Goal: Information Seeking & Learning: Learn about a topic

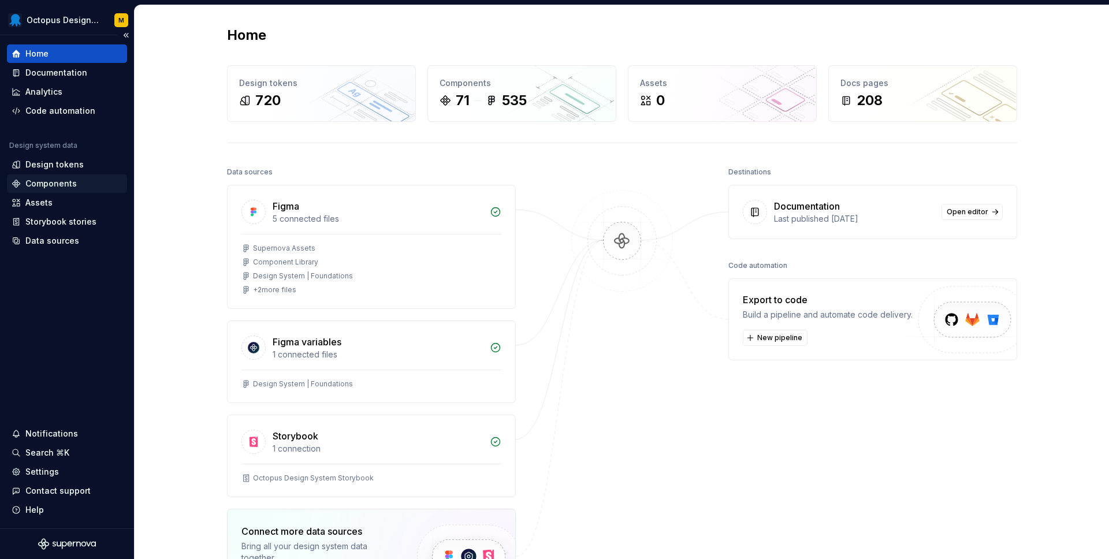
click at [62, 183] on div "Components" at bounding box center [50, 184] width 51 height 12
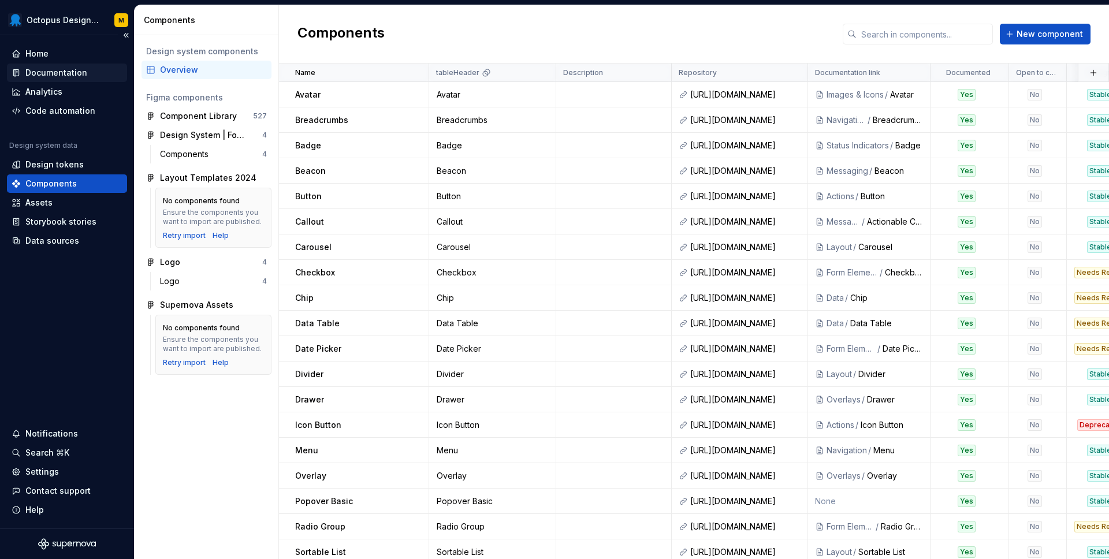
click at [54, 69] on div "Documentation" at bounding box center [56, 73] width 62 height 12
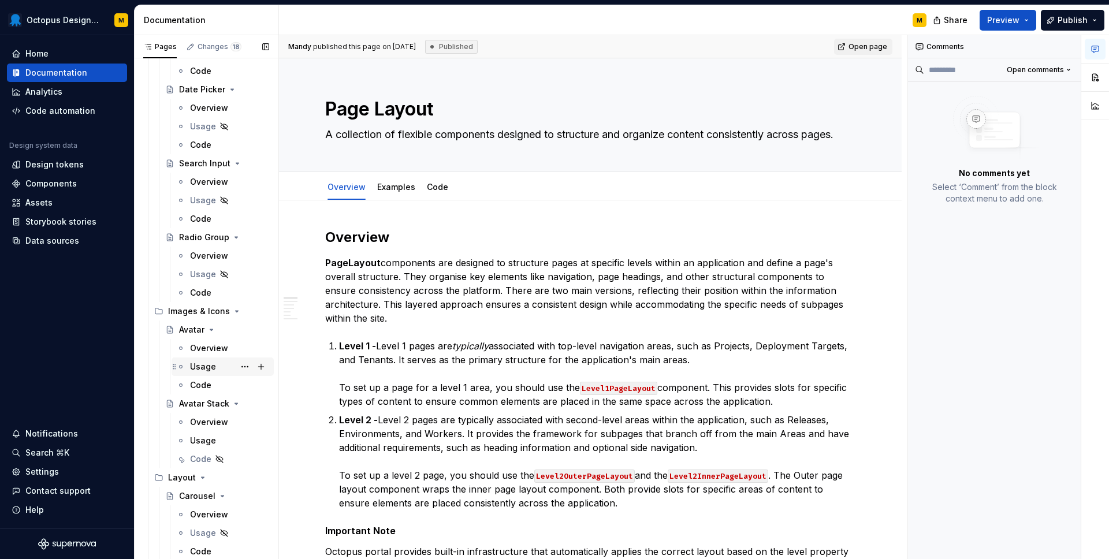
scroll to position [1309, 0]
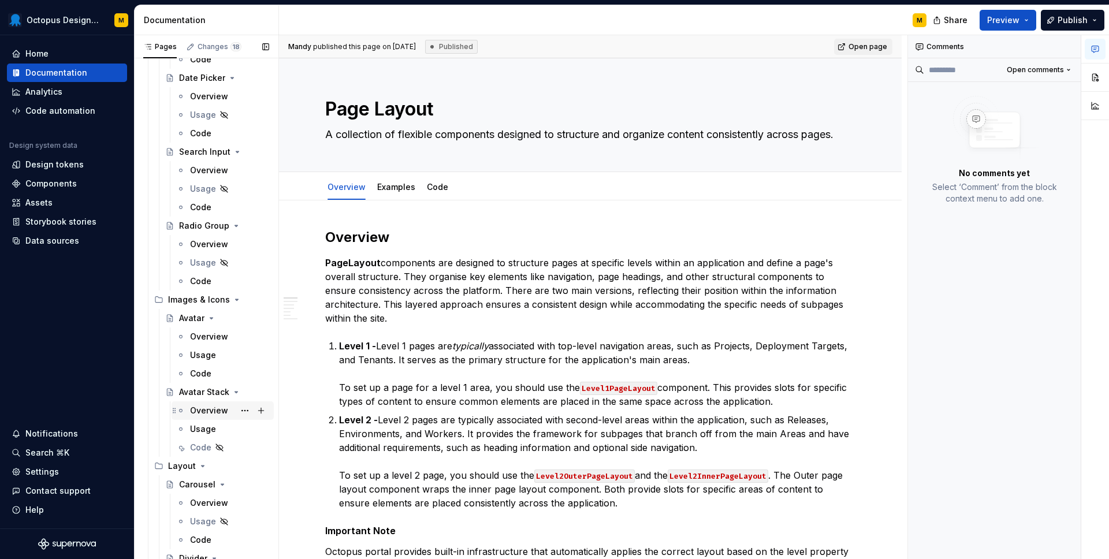
click at [204, 411] on div "Overview" at bounding box center [209, 411] width 38 height 12
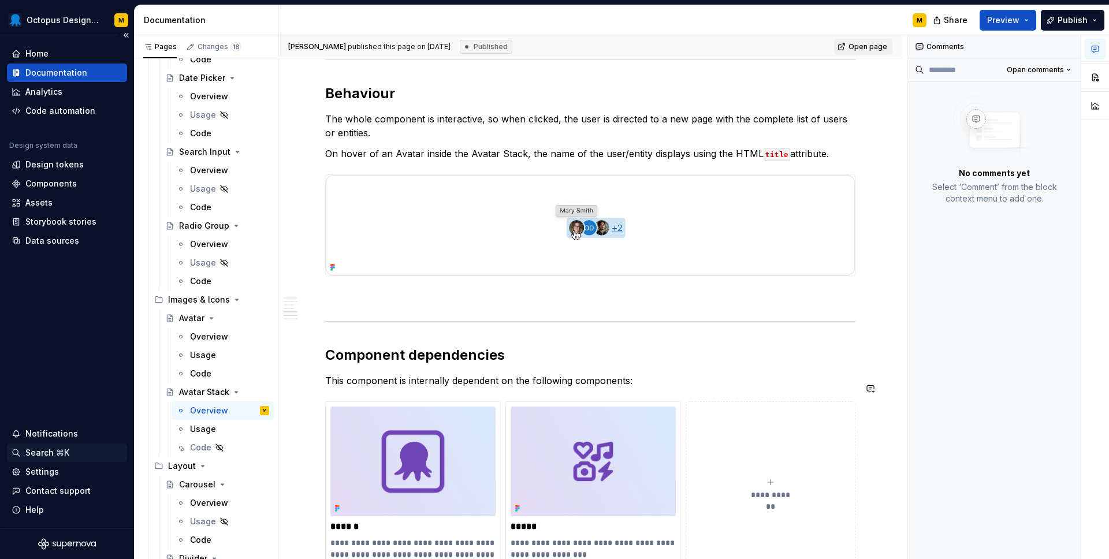
scroll to position [2176, 0]
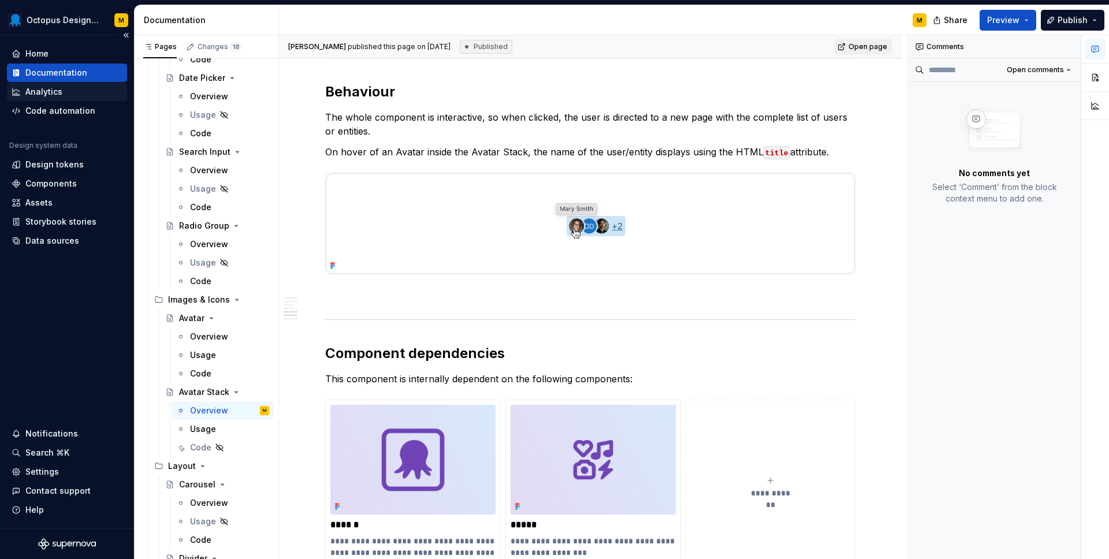
type textarea "*"
